Goal: Task Accomplishment & Management: Manage account settings

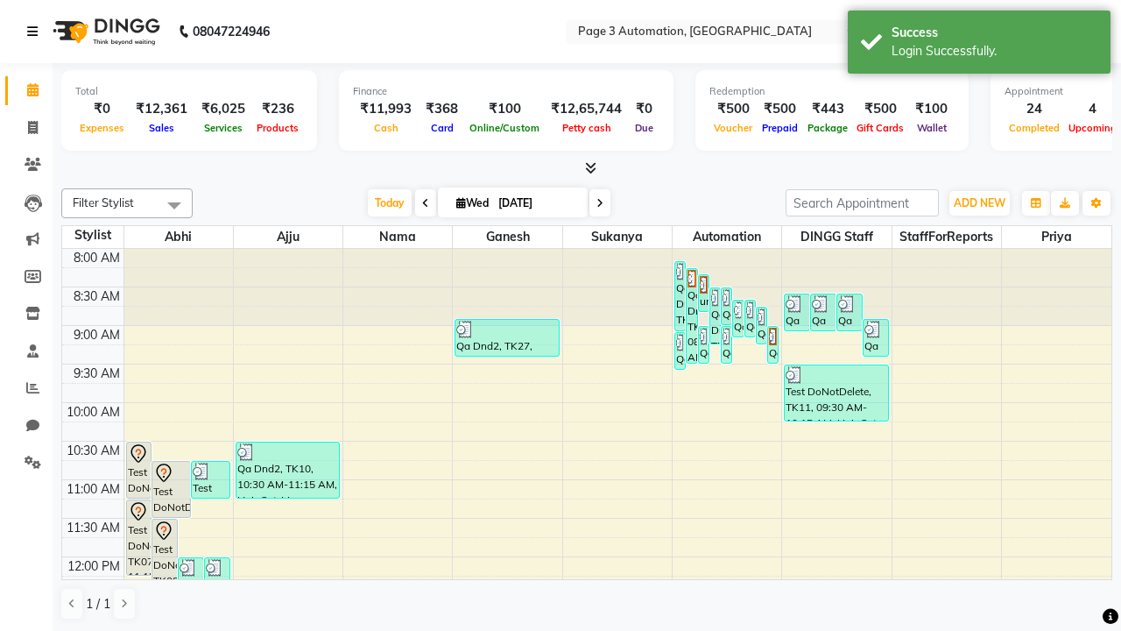
click at [36, 32] on icon at bounding box center [32, 31] width 11 height 12
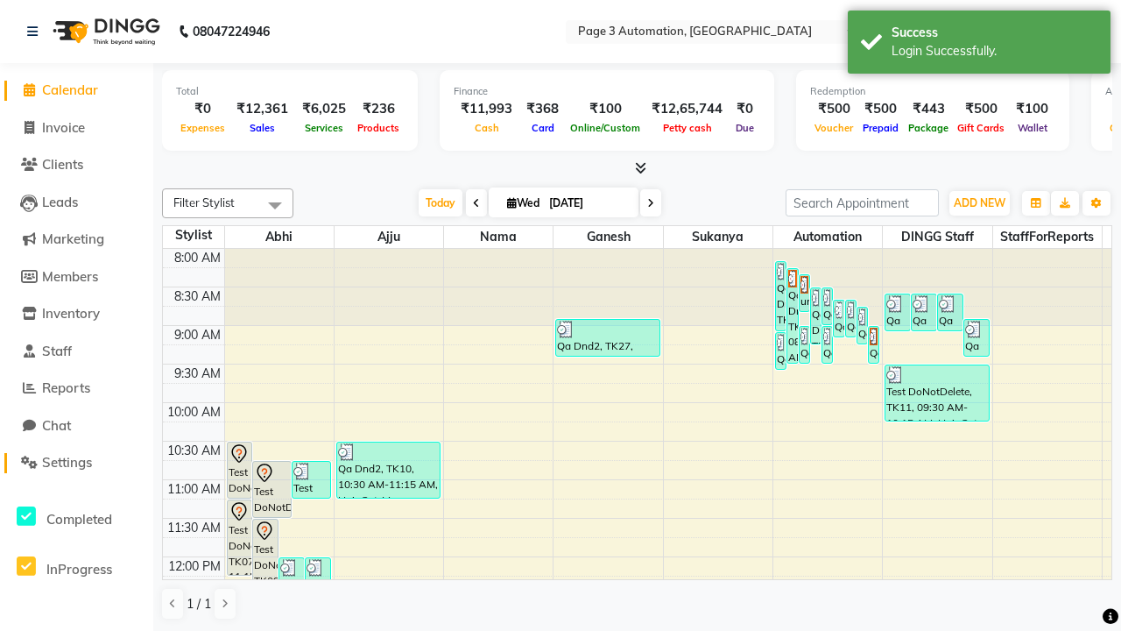
click at [76, 462] on span "Settings" at bounding box center [67, 462] width 50 height 17
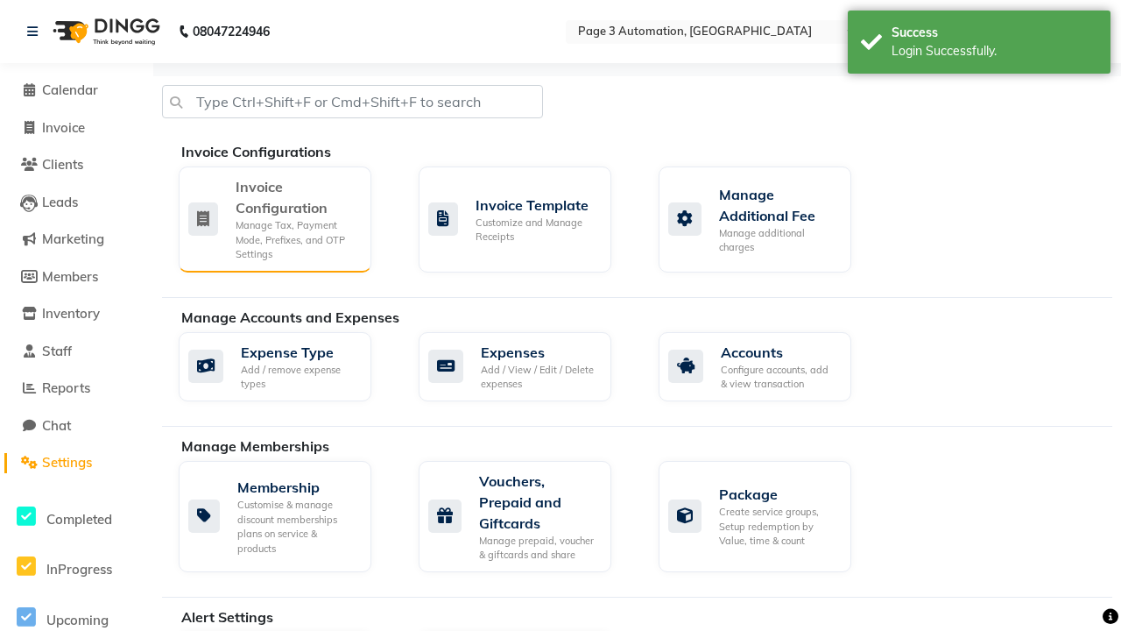
click at [274, 218] on div "Manage Tax, Payment Mode, Prefixes, and OTP Settings" at bounding box center [297, 240] width 122 height 44
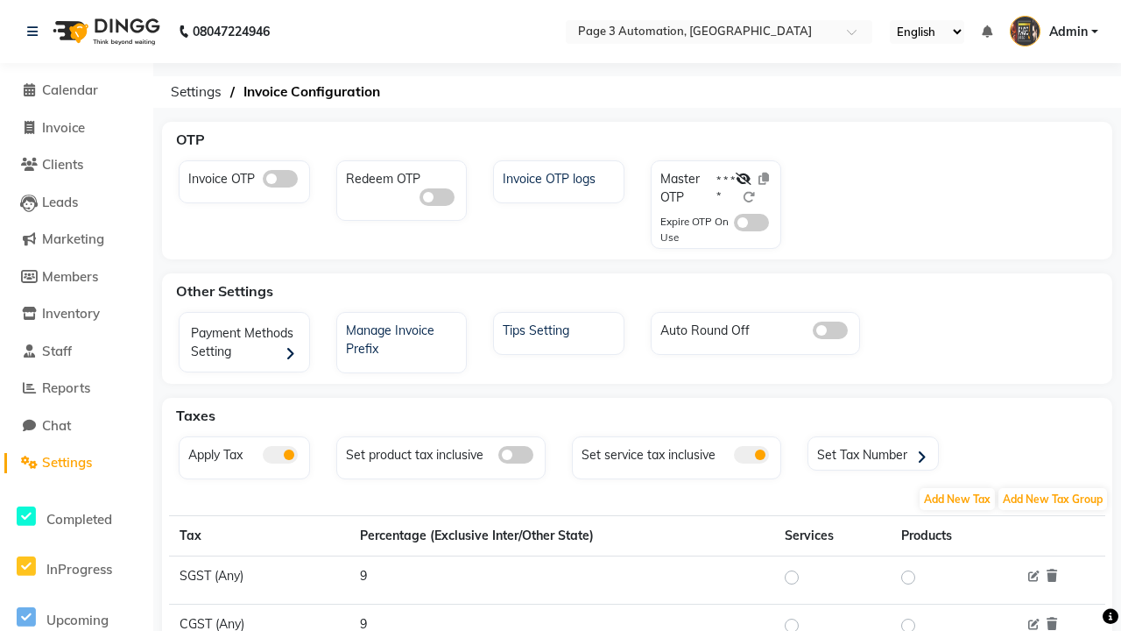
click at [279, 455] on span at bounding box center [280, 455] width 35 height 18
click at [263, 457] on input "checkbox" at bounding box center [263, 457] width 0 height 0
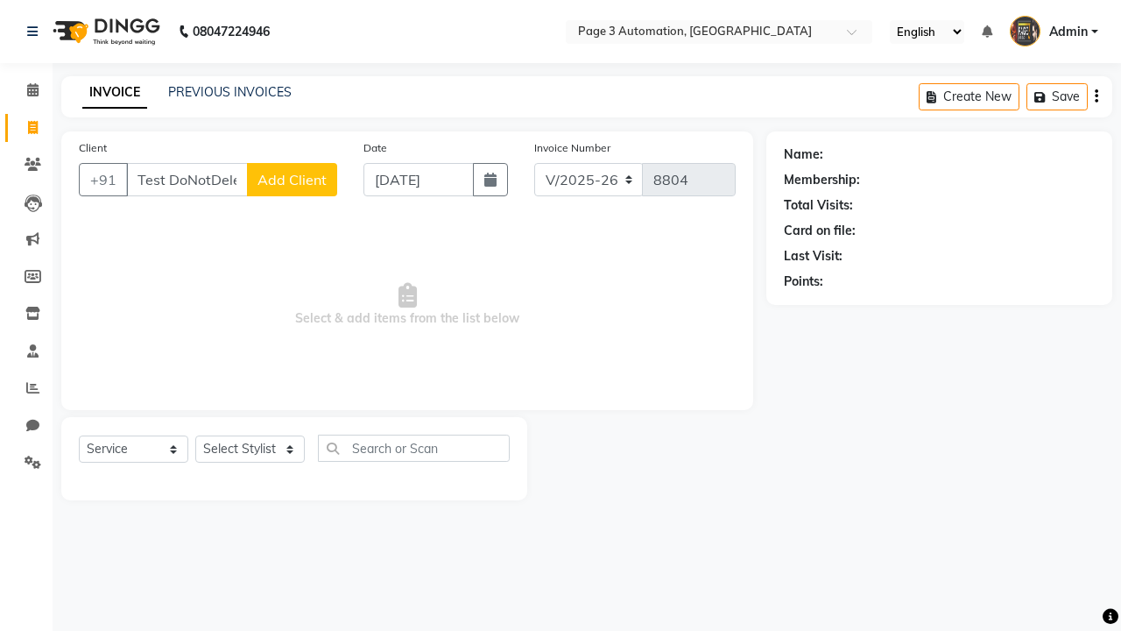
select select "2774"
select select "service"
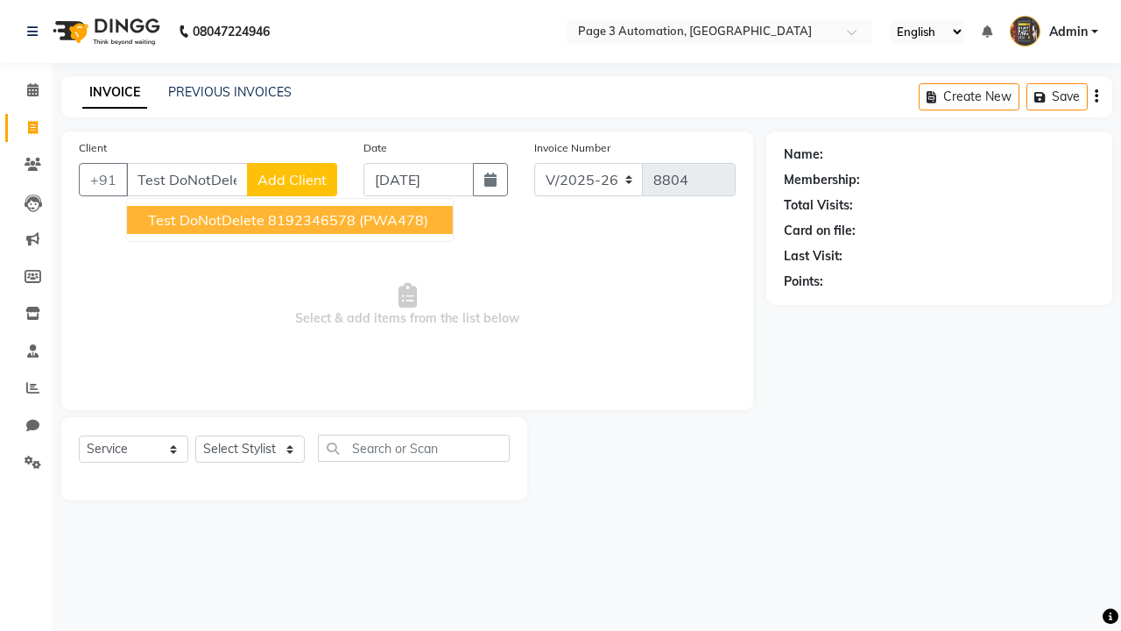
click at [292, 220] on ngb-highlight "8192346578" at bounding box center [312, 220] width 88 height 18
type input "8192346578"
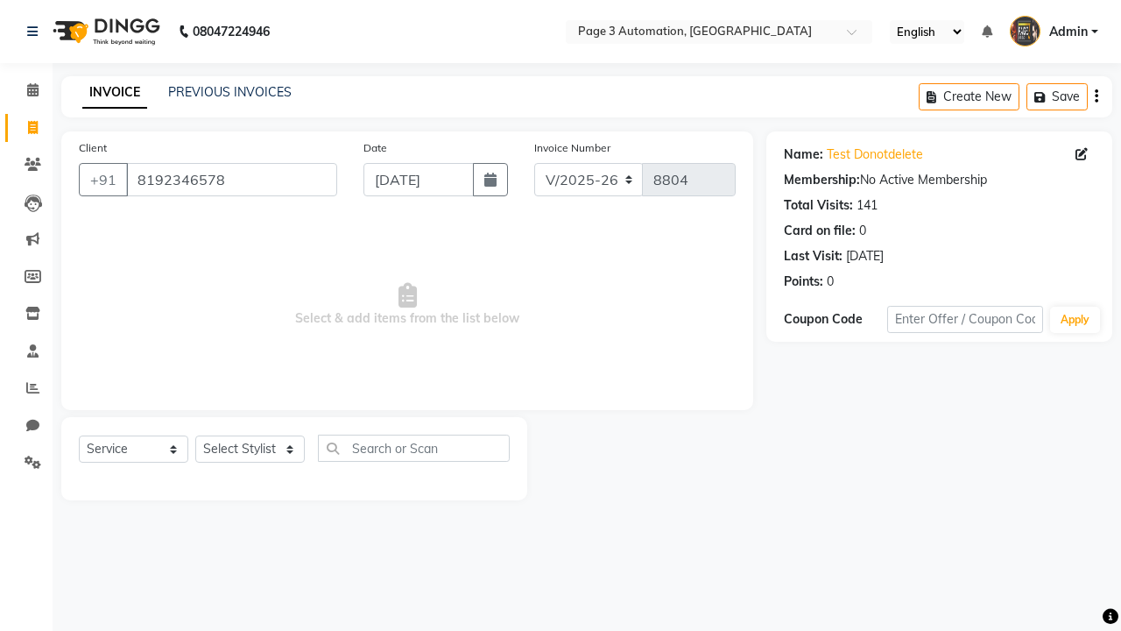
select select "712"
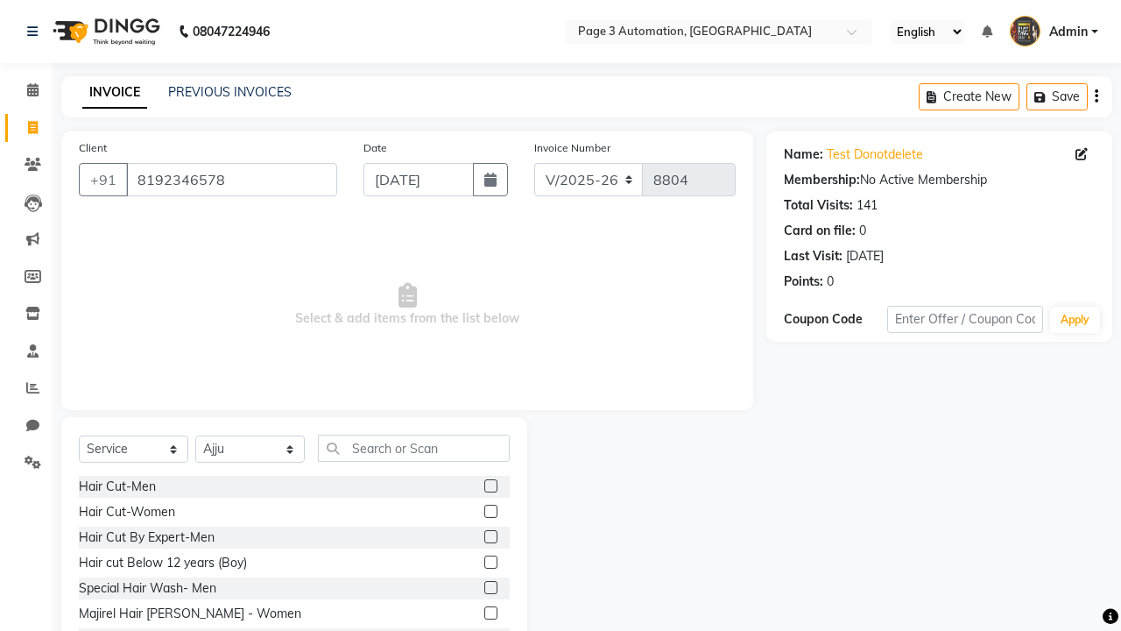
click at [490, 537] on label at bounding box center [490, 536] width 13 height 13
click at [490, 537] on input "checkbox" at bounding box center [489, 537] width 11 height 11
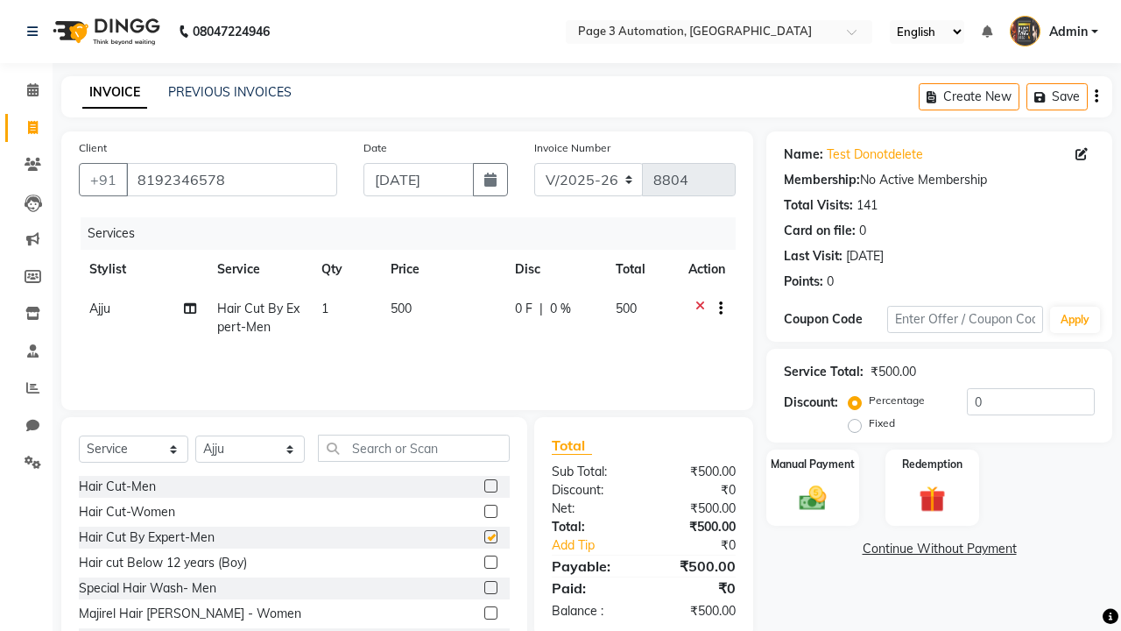
checkbox input "false"
click at [36, 32] on icon at bounding box center [32, 31] width 11 height 12
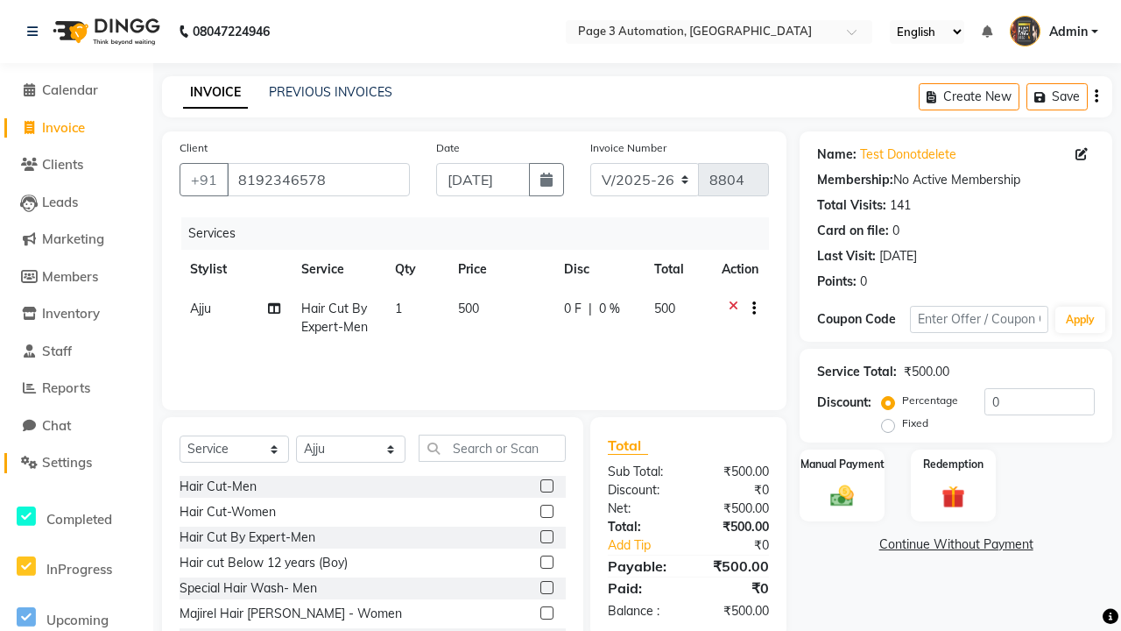
click at [76, 462] on span "Settings" at bounding box center [67, 462] width 50 height 17
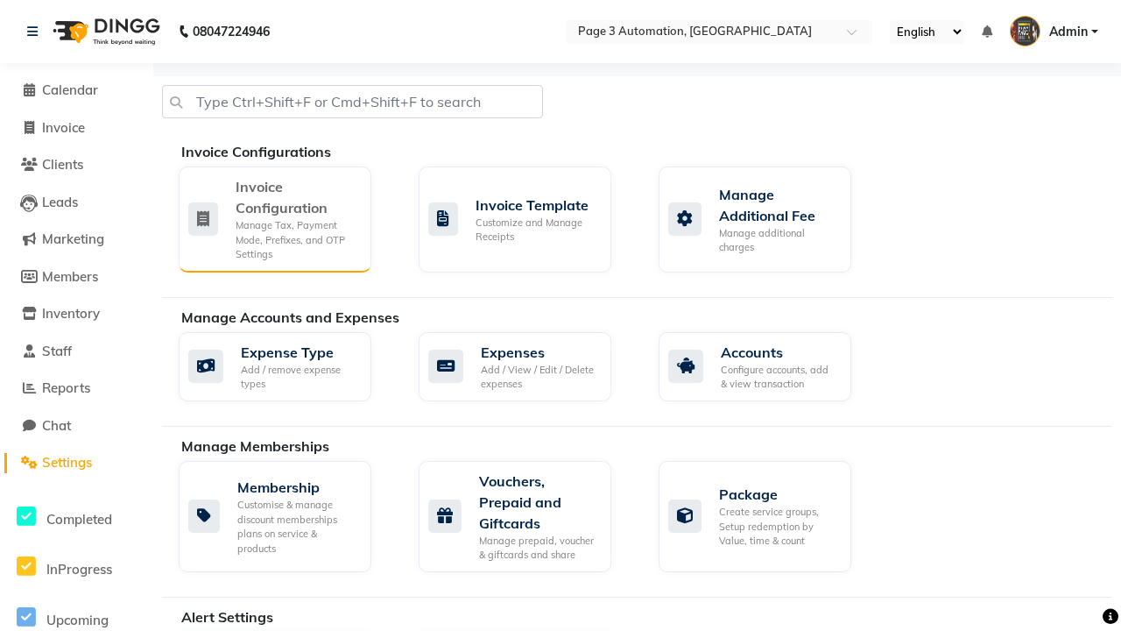
click at [274, 218] on div "Manage Tax, Payment Mode, Prefixes, and OTP Settings" at bounding box center [297, 240] width 122 height 44
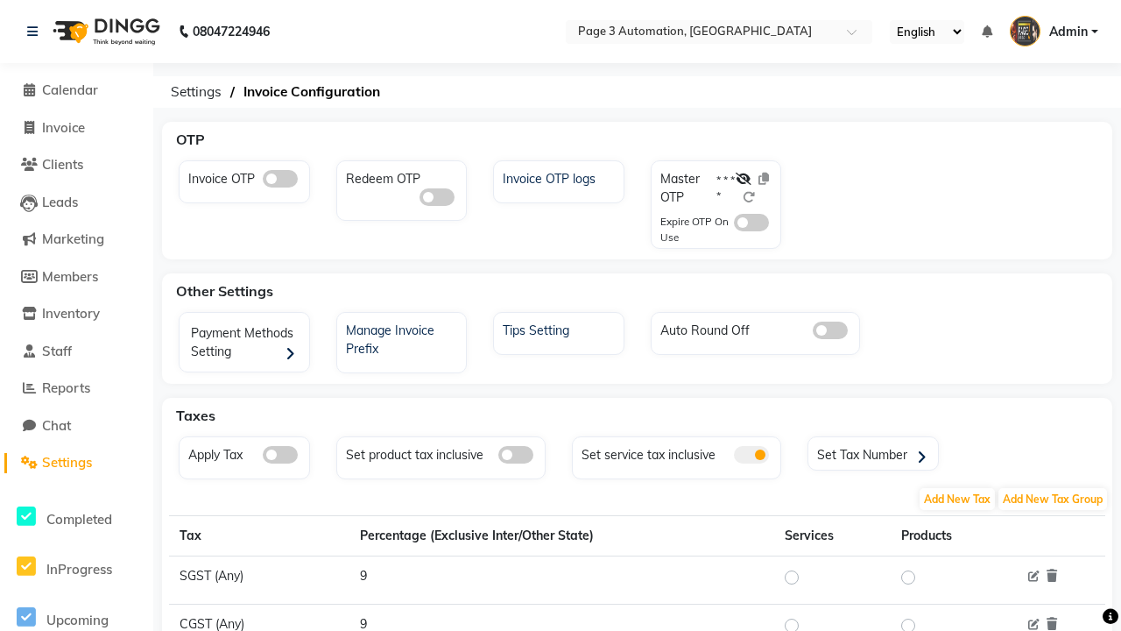
click at [279, 455] on span at bounding box center [280, 455] width 35 height 18
click at [263, 457] on input "checkbox" at bounding box center [263, 457] width 0 height 0
